Goal: Communication & Community: Answer question/provide support

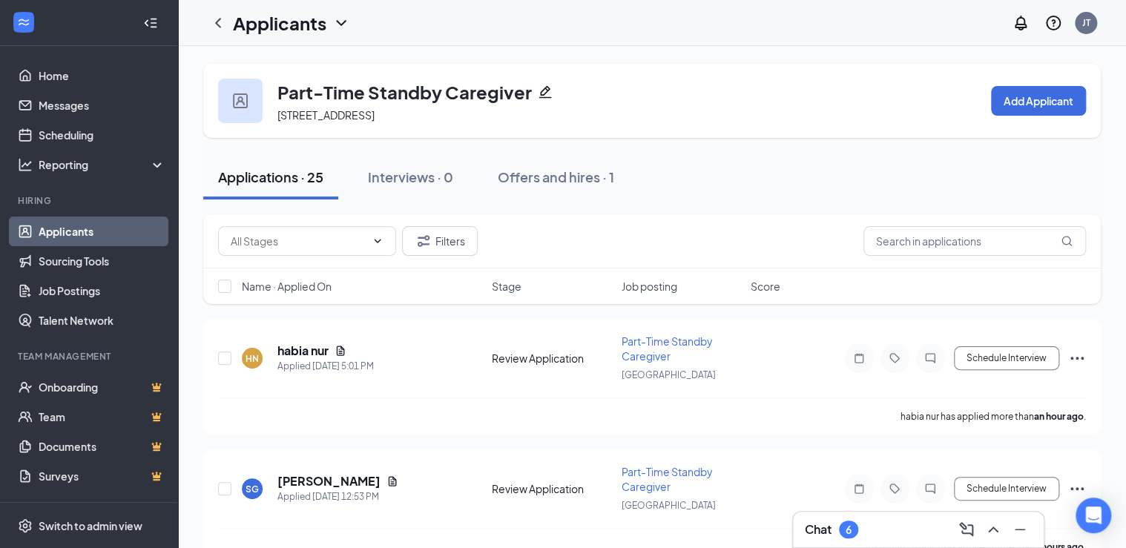
click at [682, 178] on div "Applications · 25 Interviews · 0 Offers and hires · 1" at bounding box center [651, 177] width 897 height 44
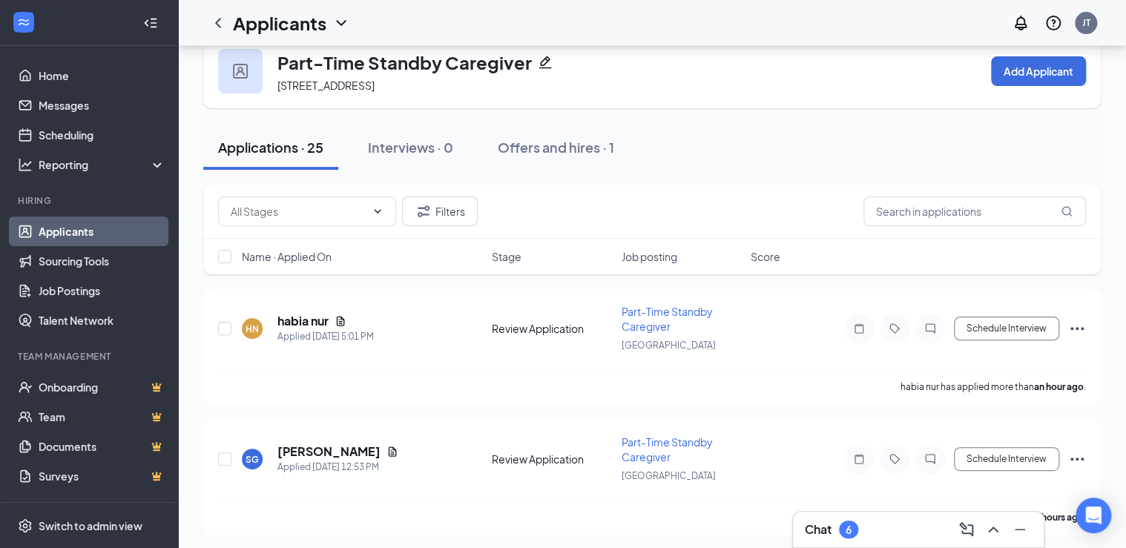
scroll to position [59, 0]
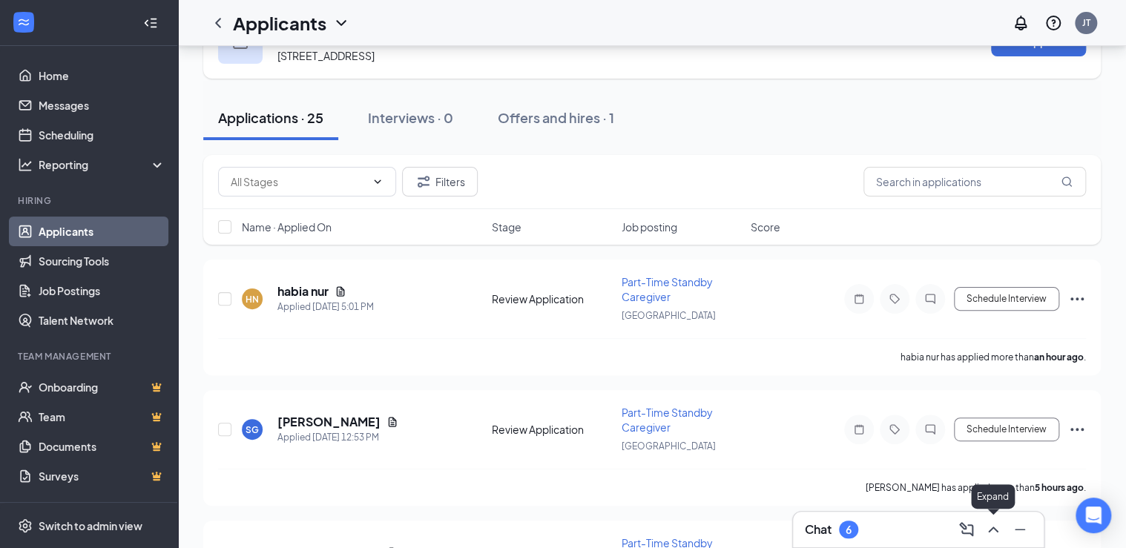
click at [996, 536] on icon "ChevronUp" at bounding box center [993, 530] width 18 height 18
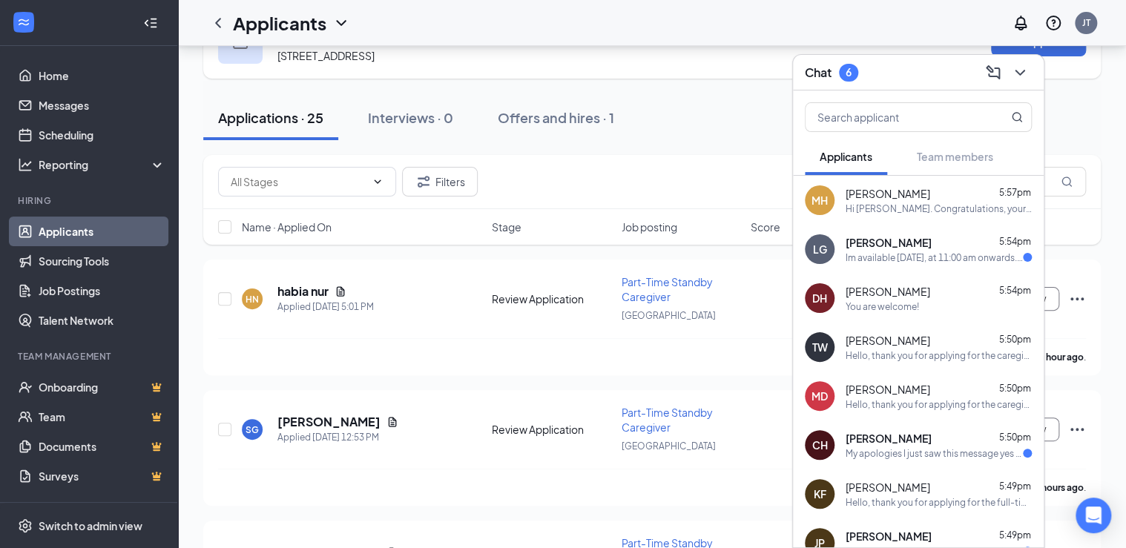
click at [928, 451] on div "My apologies I just saw this message yes if it's not too late or I'm available …" at bounding box center [933, 453] width 177 height 13
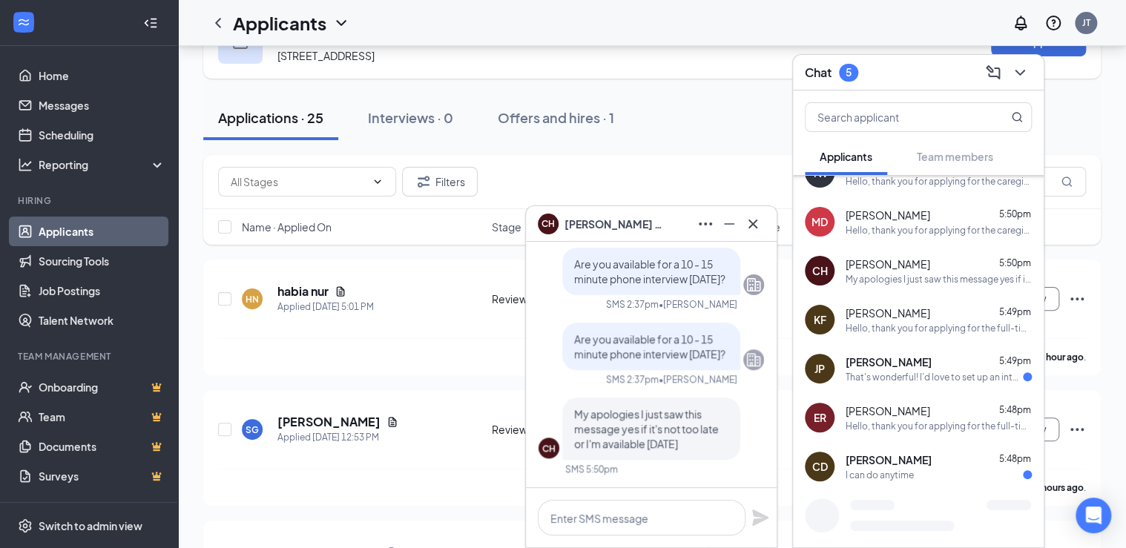
scroll to position [178, 0]
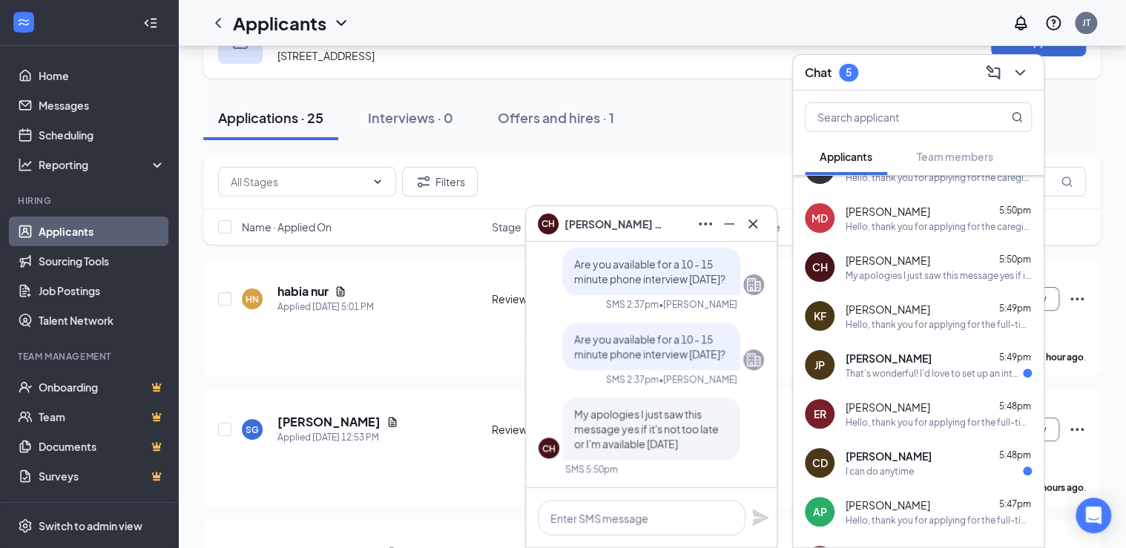
click at [941, 377] on div "That's wonderful! I'd love to set up an interview. Would anytime this week work?" at bounding box center [933, 373] width 177 height 13
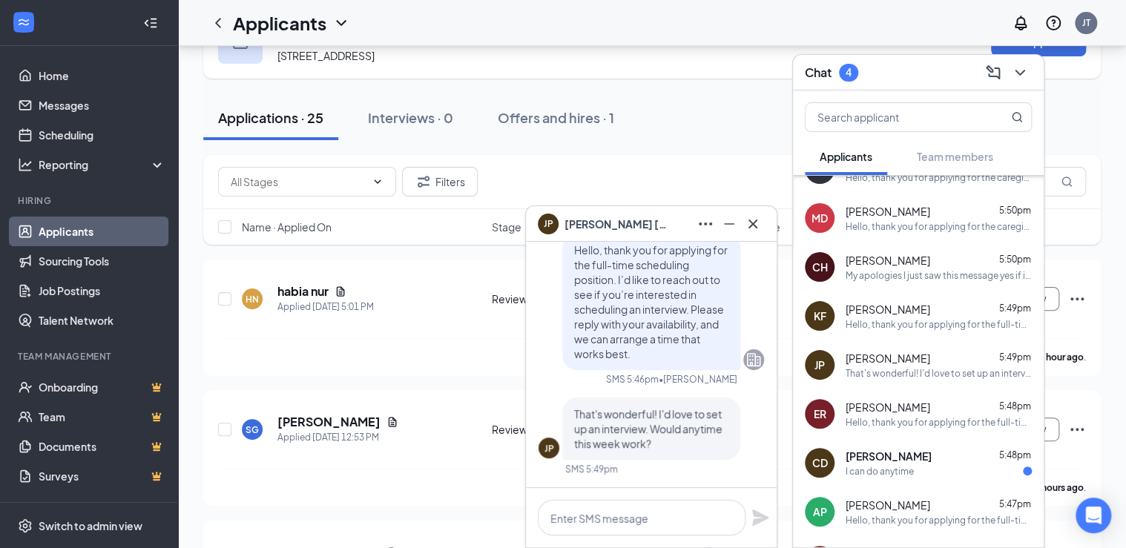
click at [905, 472] on div "I can do anytime" at bounding box center [879, 471] width 68 height 13
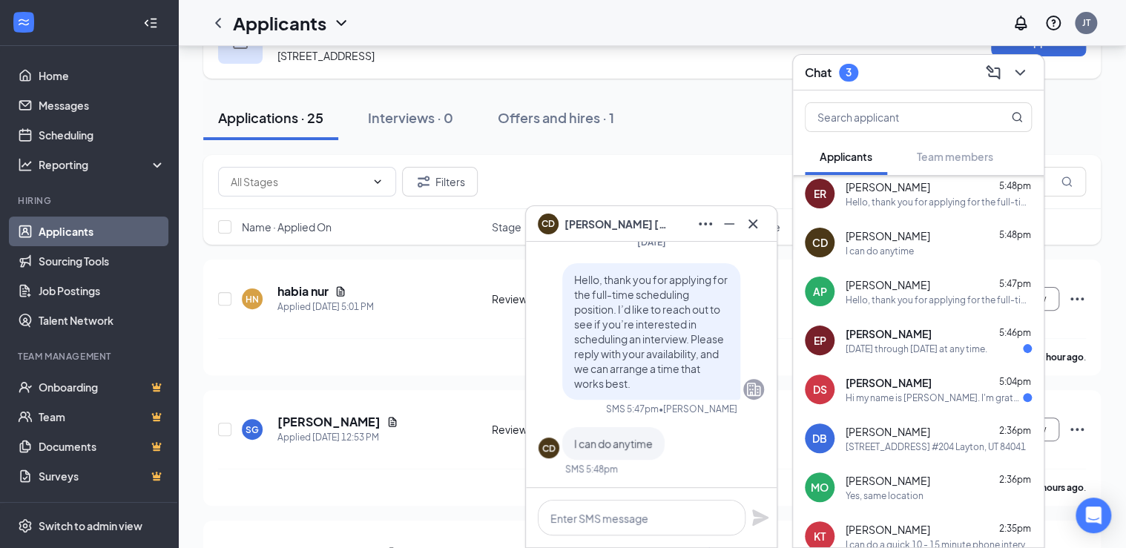
scroll to position [415, 0]
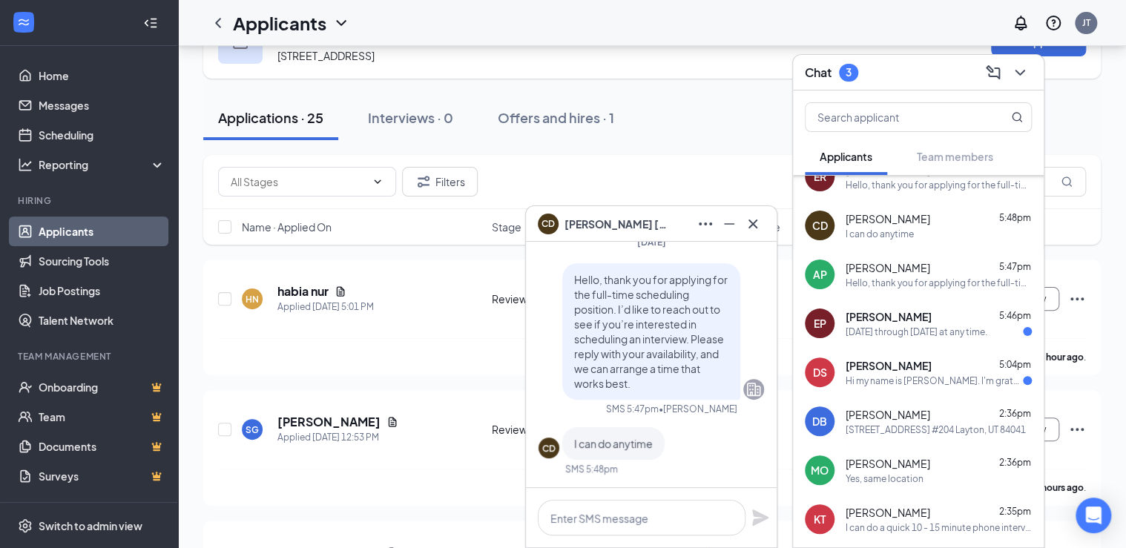
click at [907, 329] on div "[DATE] through [DATE] at any time." at bounding box center [916, 332] width 142 height 13
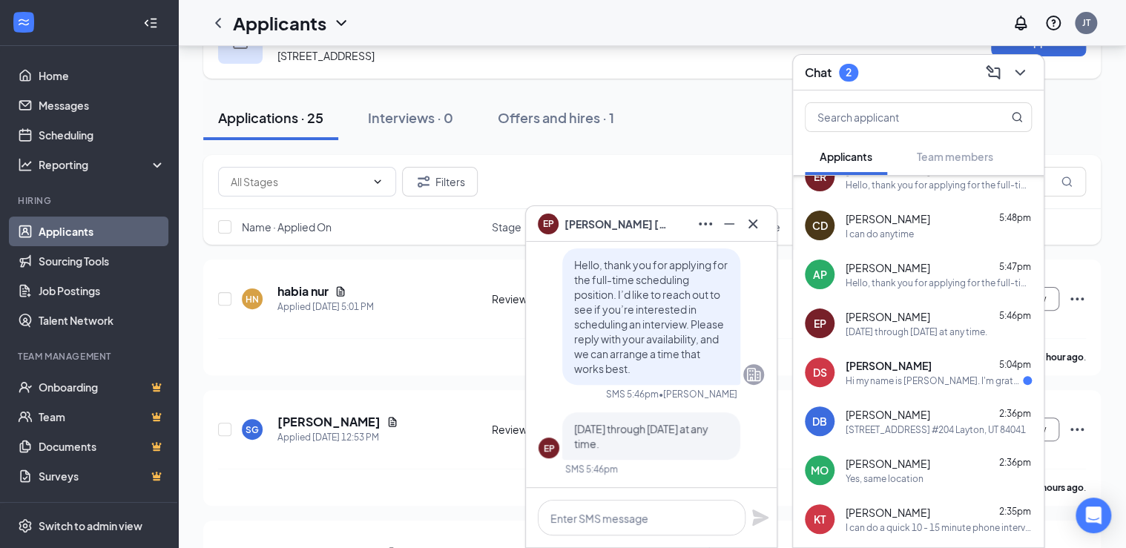
click at [906, 368] on span "[PERSON_NAME]" at bounding box center [888, 365] width 86 height 15
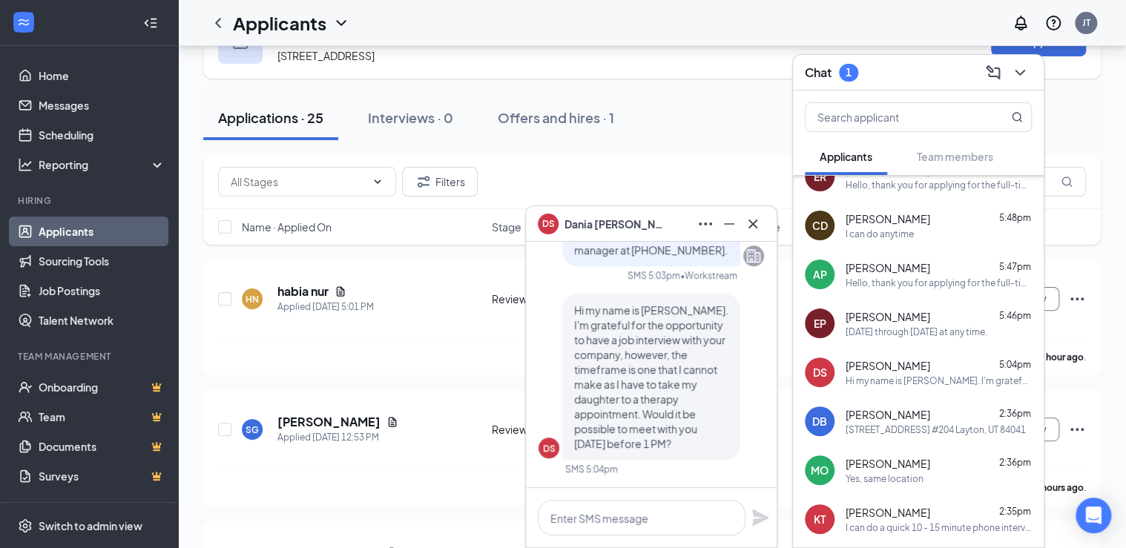
click at [750, 422] on div "DS Hi my name is [PERSON_NAME]. I'm grateful for the opportunity to have a job …" at bounding box center [650, 377] width 225 height 166
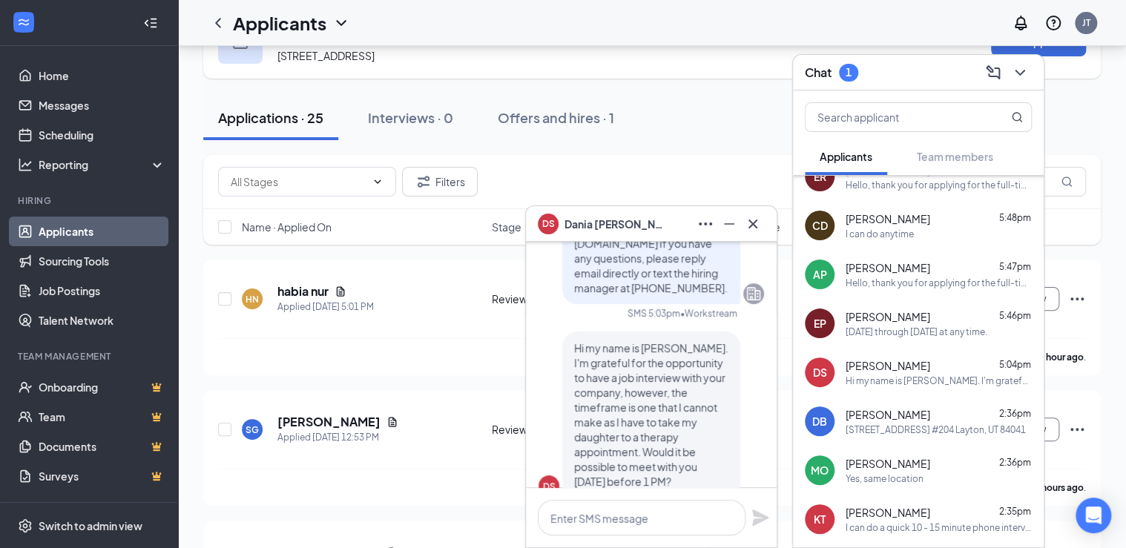
scroll to position [0, 0]
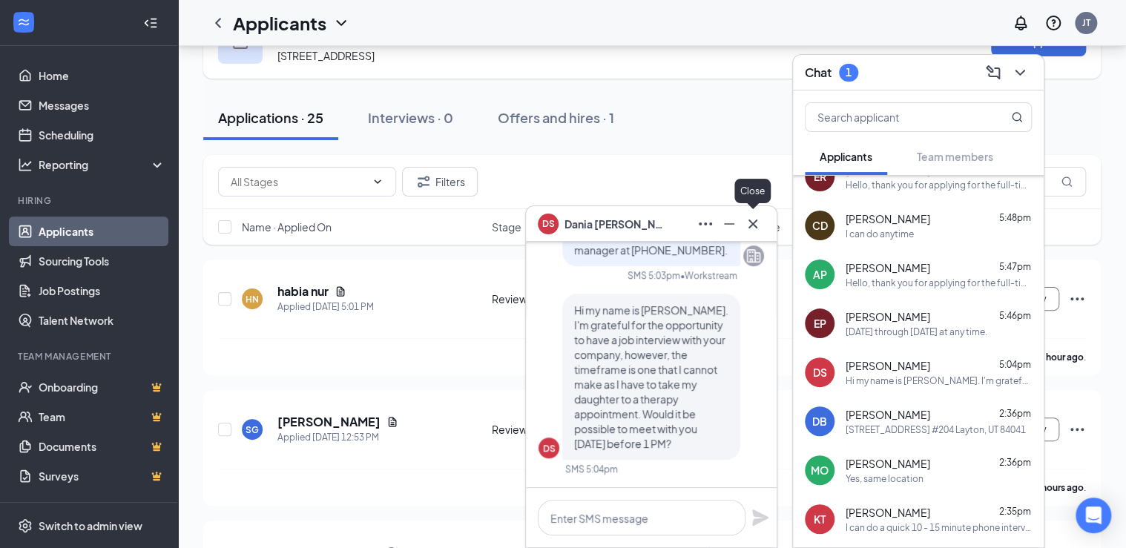
click at [759, 222] on icon "Cross" at bounding box center [753, 224] width 18 height 18
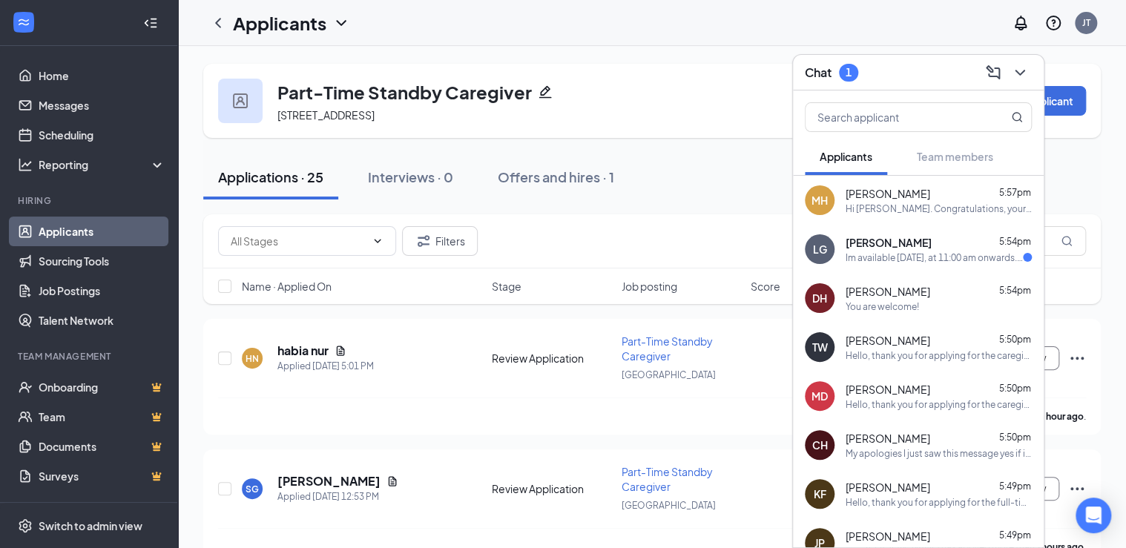
click at [937, 254] on div "Im available [DATE], at 11:00 am onwards. Thank you so much for reaching out." at bounding box center [933, 257] width 177 height 13
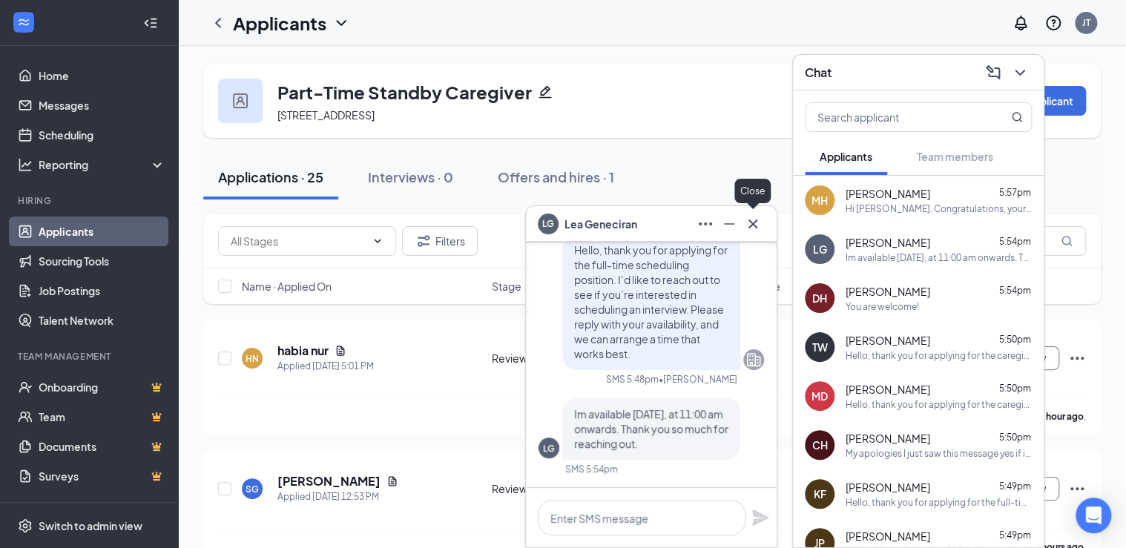
click at [759, 225] on icon "Cross" at bounding box center [753, 224] width 18 height 18
